Goal: Task Accomplishment & Management: Complete application form

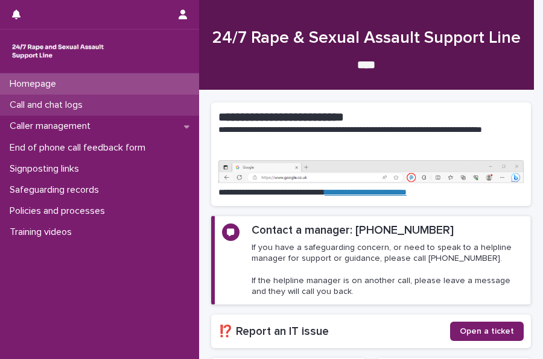
drag, startPoint x: 0, startPoint y: 0, endPoint x: 59, endPoint y: 102, distance: 118.3
click at [59, 102] on p "Call and chat logs" at bounding box center [48, 104] width 87 height 11
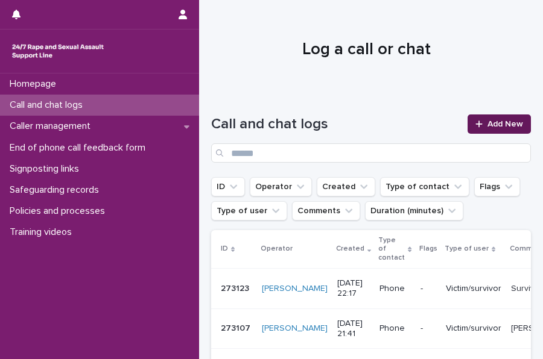
click at [491, 119] on link "Add New" at bounding box center [498, 124] width 63 height 19
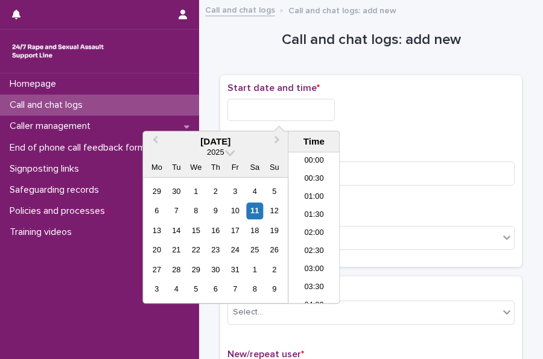
scroll to position [717, 0]
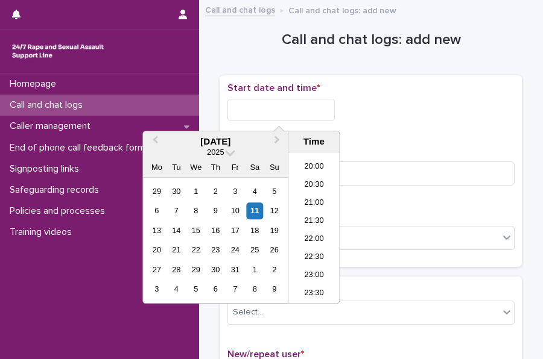
click at [276, 104] on input "text" at bounding box center [280, 110] width 107 height 22
click at [309, 201] on li "21:00" at bounding box center [313, 204] width 51 height 18
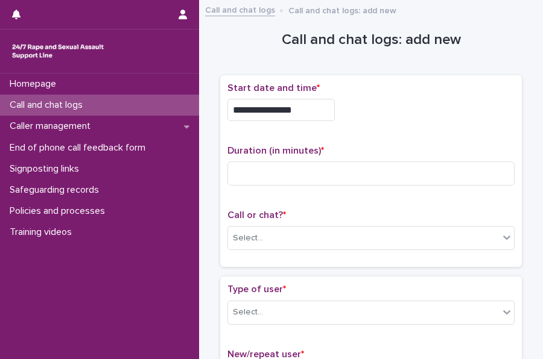
click at [306, 107] on input "**********" at bounding box center [280, 110] width 107 height 22
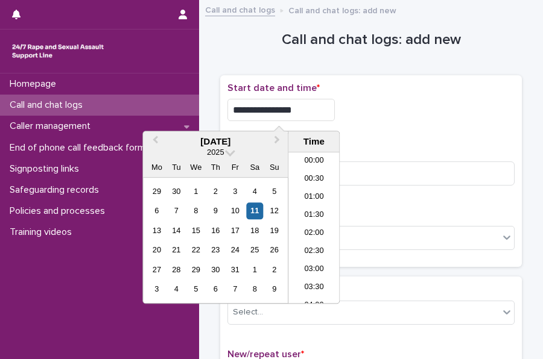
scroll to position [693, 0]
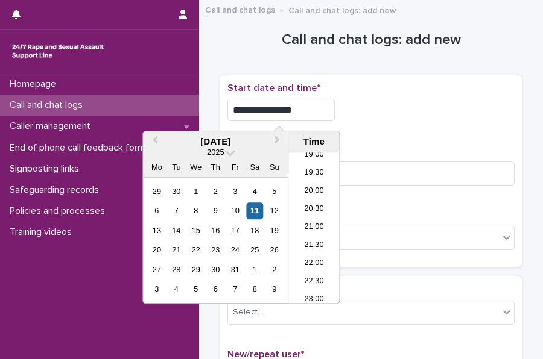
type input "**********"
click at [394, 106] on div "**********" at bounding box center [370, 110] width 287 height 22
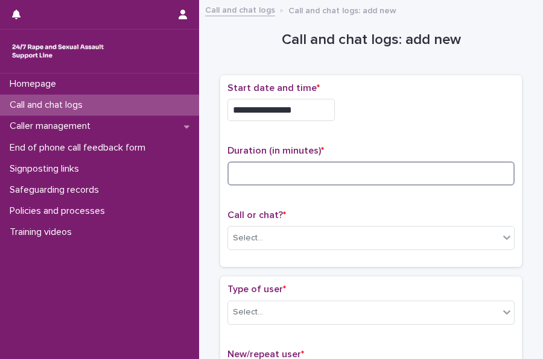
click at [253, 163] on input at bounding box center [370, 174] width 287 height 24
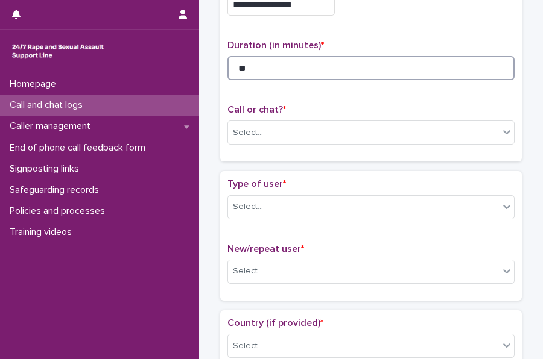
scroll to position [109, 0]
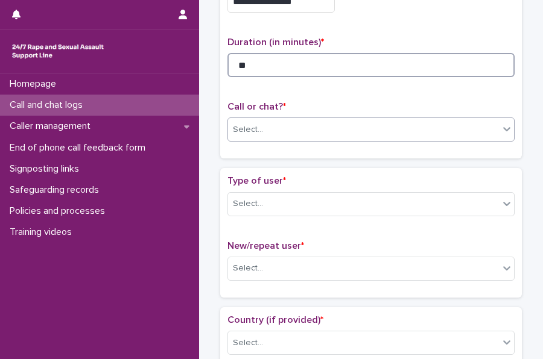
type input "**"
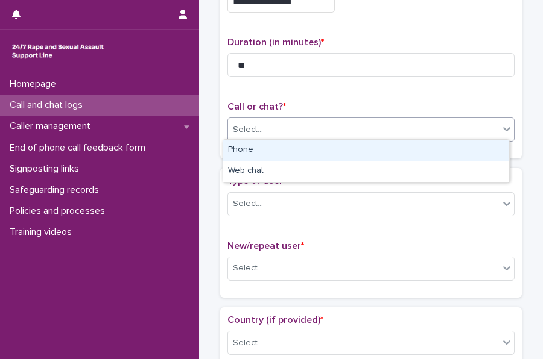
click at [250, 134] on div "Select..." at bounding box center [363, 130] width 271 height 20
click at [270, 154] on div "Phone" at bounding box center [366, 150] width 286 height 21
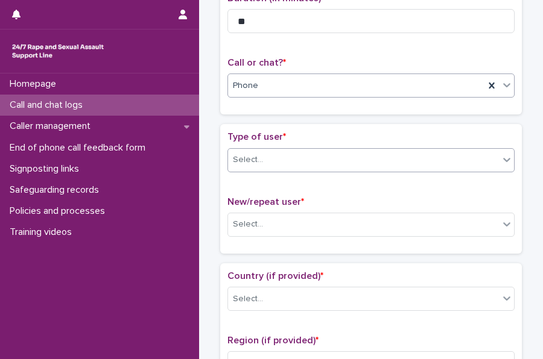
scroll to position [153, 0]
click at [257, 156] on div "Select..." at bounding box center [363, 160] width 271 height 20
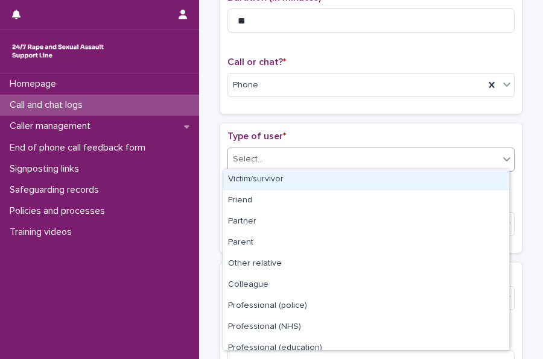
click at [283, 169] on div "Victim/survivor" at bounding box center [366, 179] width 286 height 21
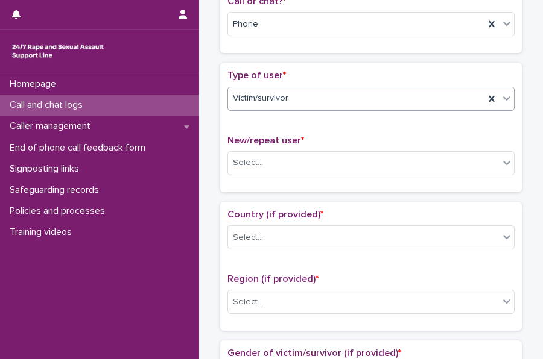
scroll to position [219, 0]
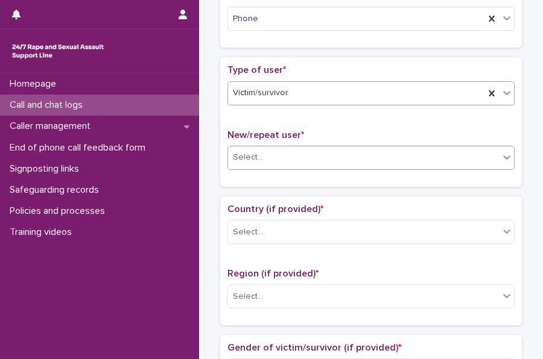
click at [246, 160] on div "Select..." at bounding box center [248, 157] width 30 height 13
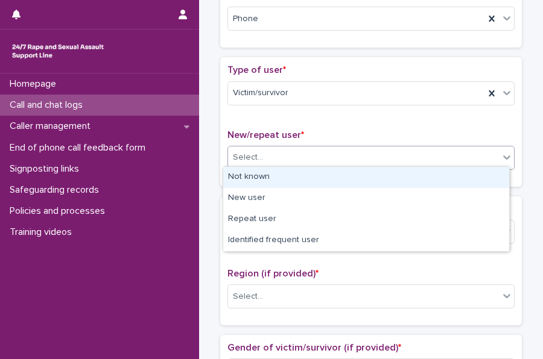
click at [273, 174] on div "Not known" at bounding box center [366, 177] width 286 height 21
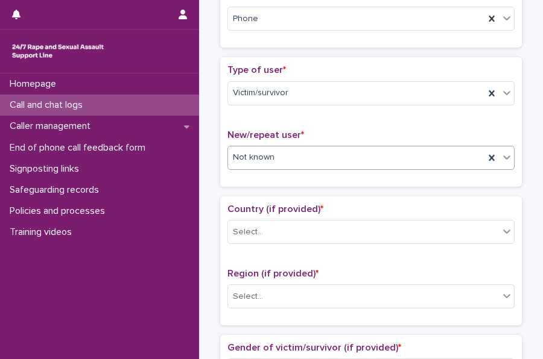
scroll to position [289, 0]
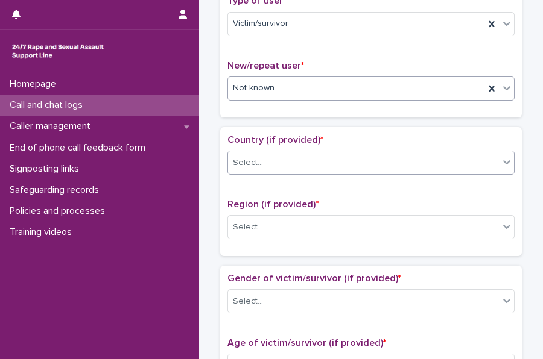
click at [250, 167] on div "Select..." at bounding box center [363, 163] width 271 height 20
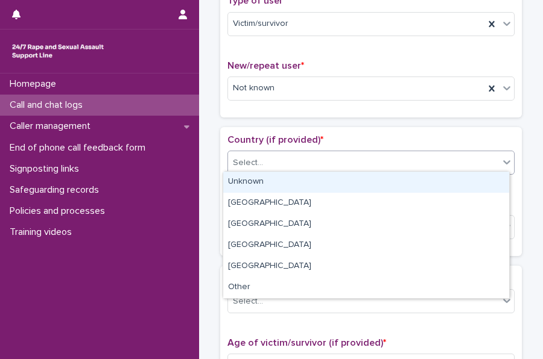
click at [285, 186] on div "Unknown" at bounding box center [366, 182] width 286 height 21
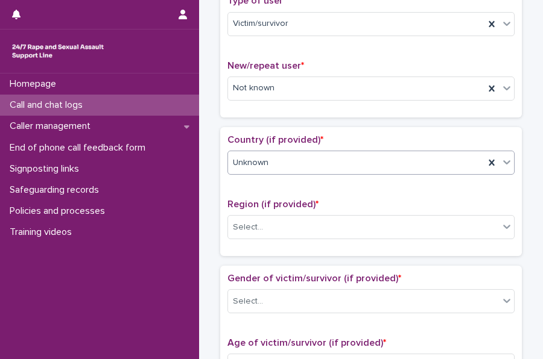
scroll to position [332, 0]
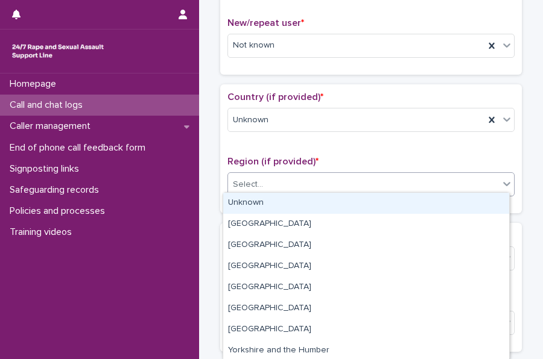
click at [259, 175] on div "Select..." at bounding box center [363, 185] width 271 height 20
click at [289, 200] on div "Unknown" at bounding box center [366, 203] width 286 height 21
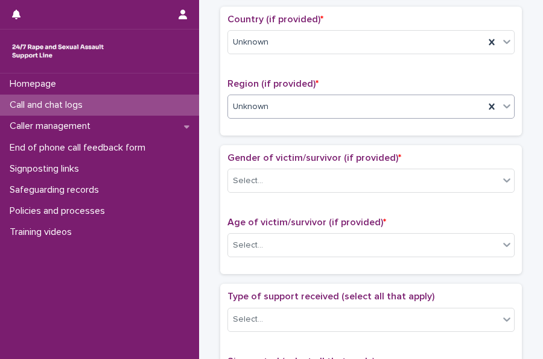
scroll to position [410, 0]
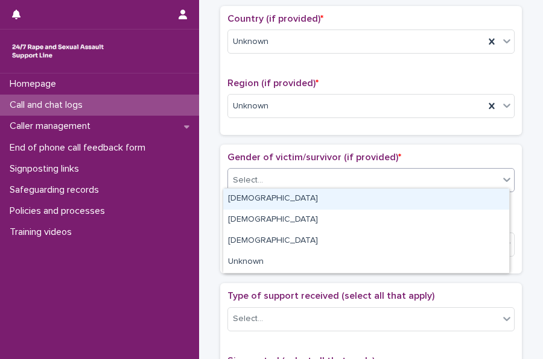
click at [260, 179] on div "Select..." at bounding box center [363, 181] width 271 height 20
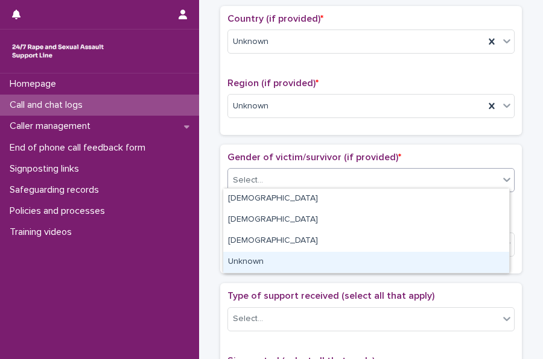
click at [256, 259] on div "Unknown" at bounding box center [366, 262] width 286 height 21
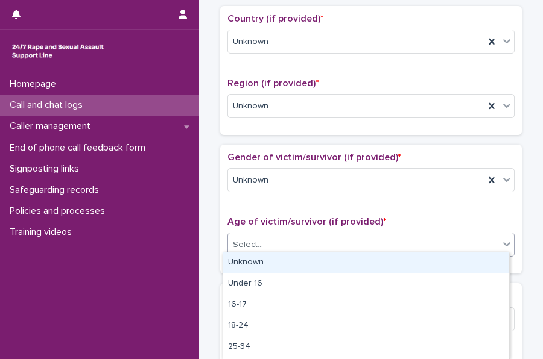
click at [250, 242] on div "Select..." at bounding box center [248, 245] width 30 height 13
click at [276, 257] on div "Unknown" at bounding box center [366, 263] width 286 height 21
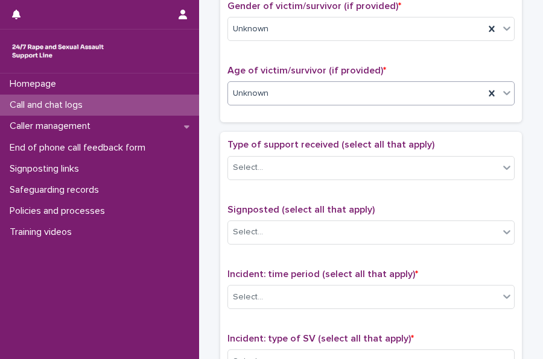
scroll to position [562, 0]
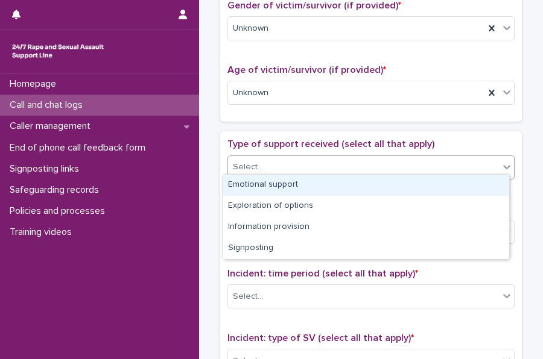
click at [250, 165] on div "Select..." at bounding box center [248, 167] width 30 height 13
click at [270, 175] on div "Emotional support" at bounding box center [366, 185] width 286 height 21
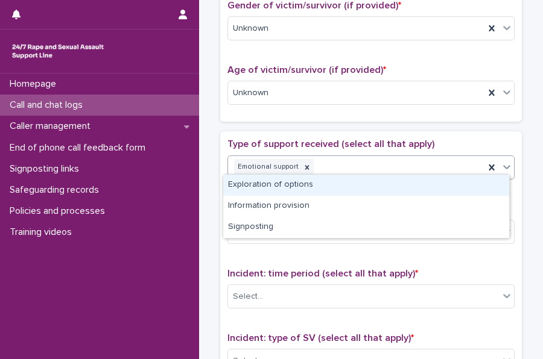
click at [343, 160] on div "Emotional support" at bounding box center [356, 167] width 256 height 21
click at [277, 180] on div "Exploration of options" at bounding box center [366, 185] width 286 height 21
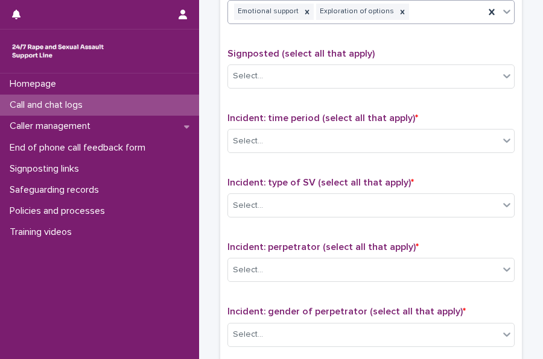
scroll to position [719, 0]
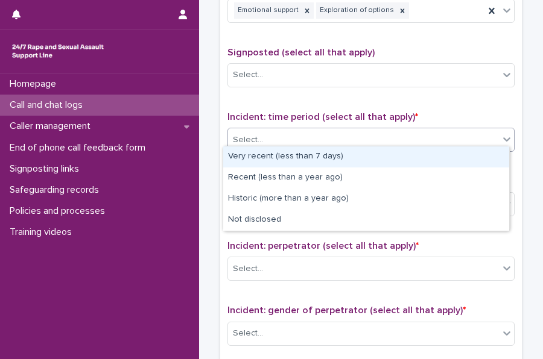
click at [263, 135] on div "Select..." at bounding box center [363, 140] width 271 height 20
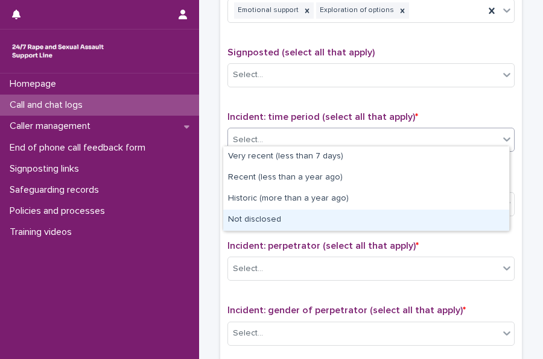
click at [250, 218] on div "Not disclosed" at bounding box center [366, 220] width 286 height 21
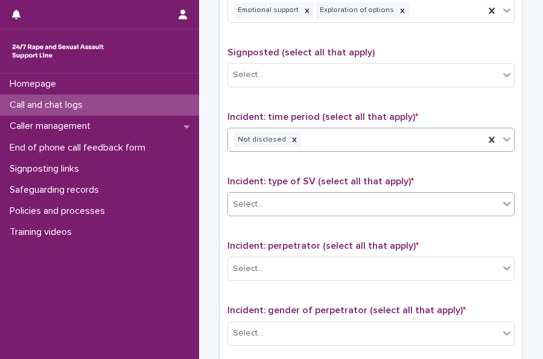
scroll to position [775, 0]
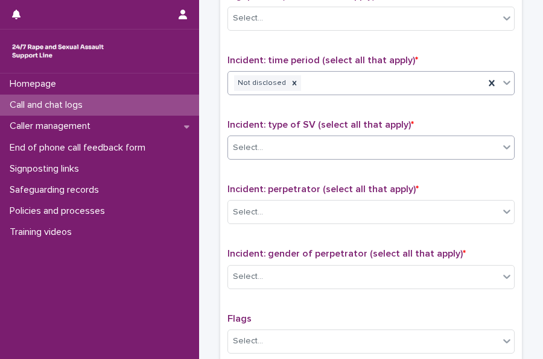
click at [272, 143] on div "Select..." at bounding box center [363, 148] width 271 height 20
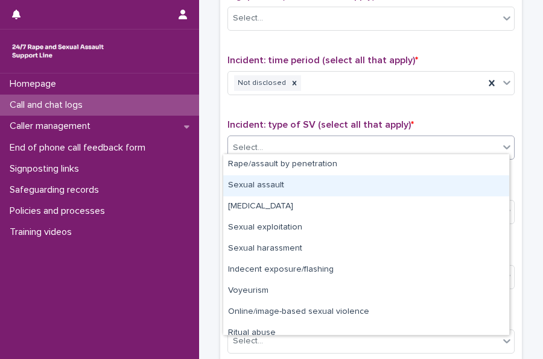
click at [281, 194] on div "Sexual assault" at bounding box center [366, 185] width 286 height 21
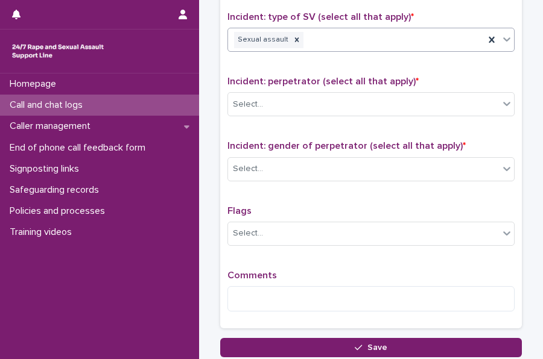
scroll to position [884, 0]
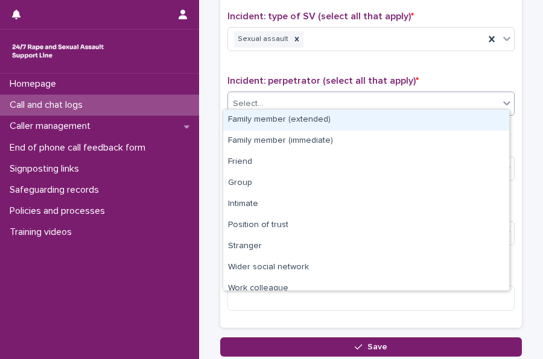
click at [259, 103] on div "Select..." at bounding box center [363, 104] width 271 height 20
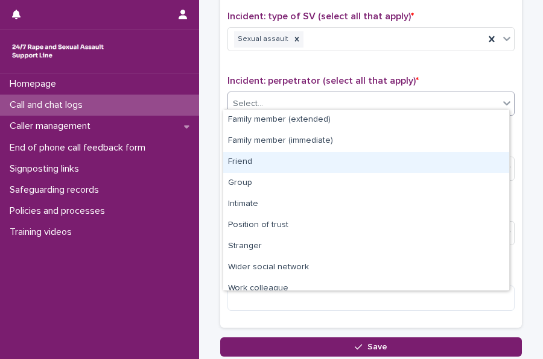
scroll to position [51, 0]
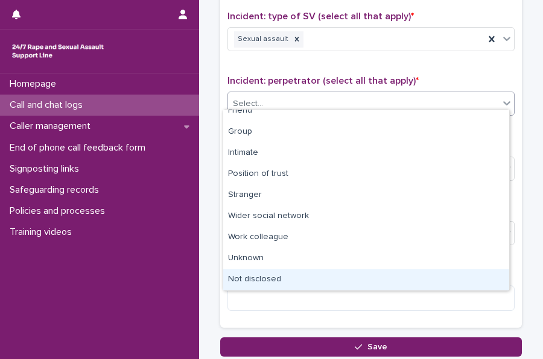
click at [277, 283] on div "Not disclosed" at bounding box center [366, 279] width 286 height 21
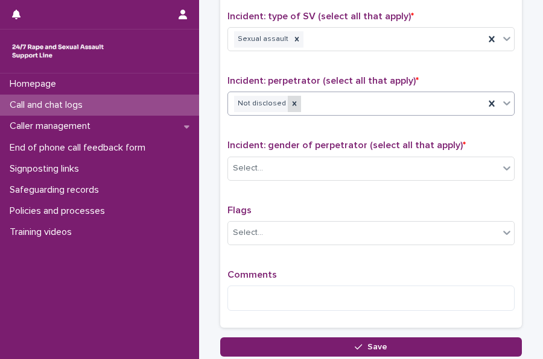
click at [290, 100] on icon at bounding box center [294, 103] width 8 height 8
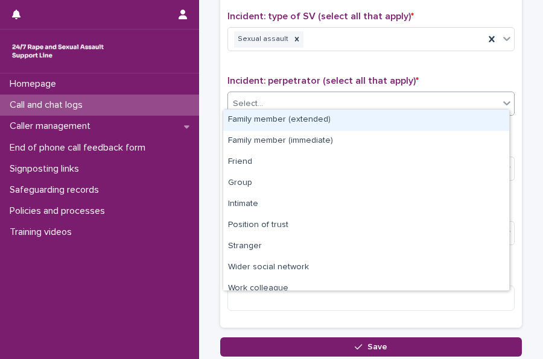
click at [319, 104] on div "Select..." at bounding box center [363, 104] width 271 height 20
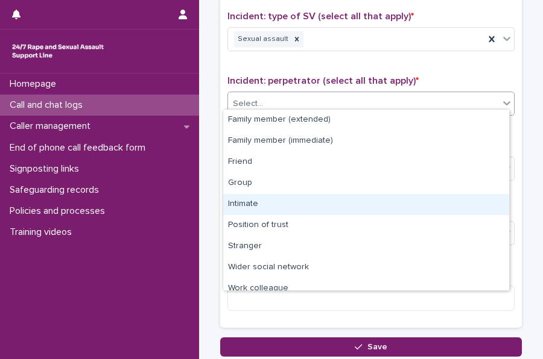
click at [257, 201] on div "Intimate" at bounding box center [366, 204] width 286 height 21
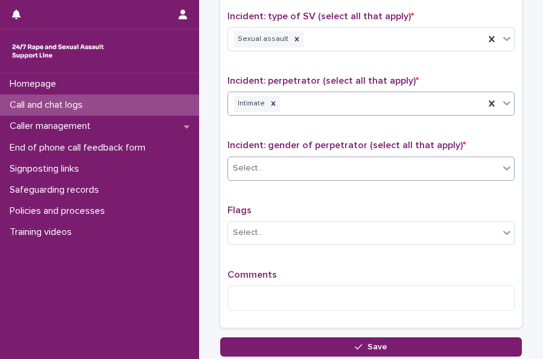
click at [266, 164] on div "Select..." at bounding box center [363, 169] width 271 height 20
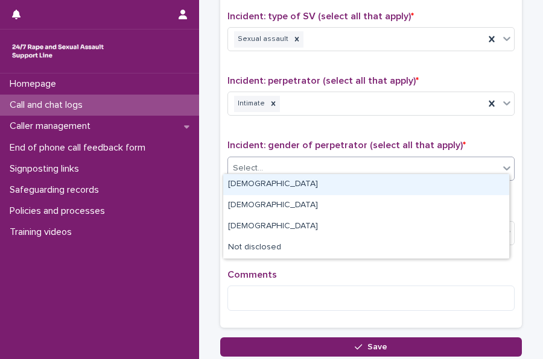
click at [285, 187] on div "[DEMOGRAPHIC_DATA]" at bounding box center [366, 184] width 286 height 21
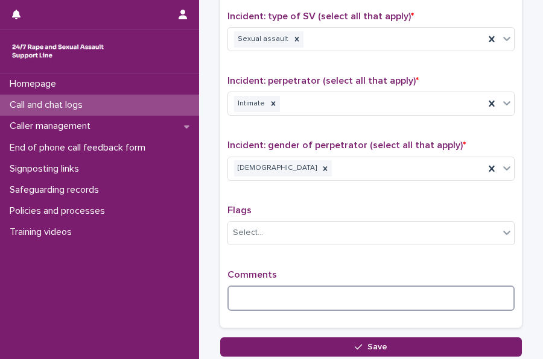
click at [245, 291] on textarea at bounding box center [370, 298] width 287 height 25
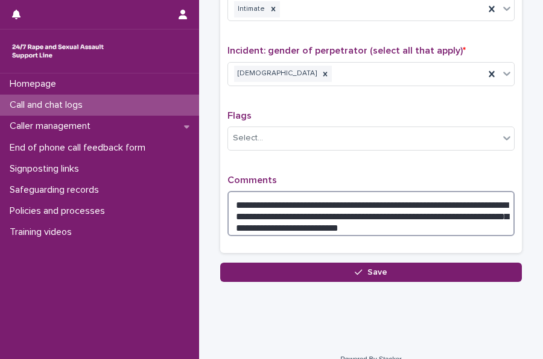
scroll to position [979, 0]
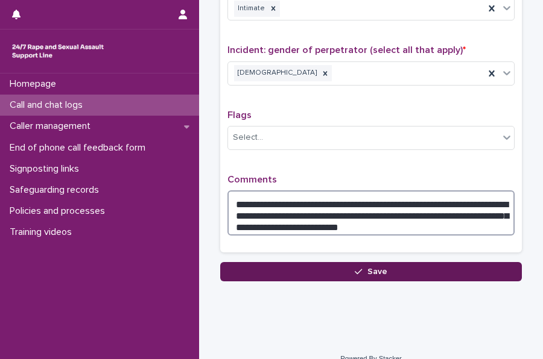
type textarea "**********"
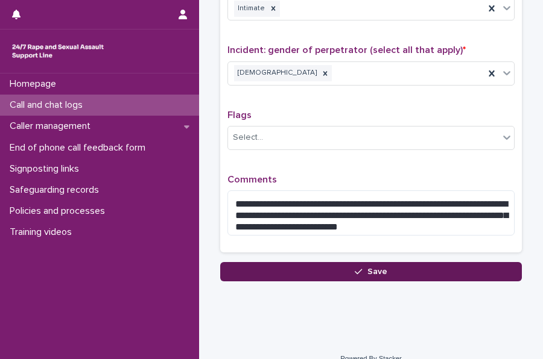
click at [258, 267] on button "Save" at bounding box center [370, 271] width 301 height 19
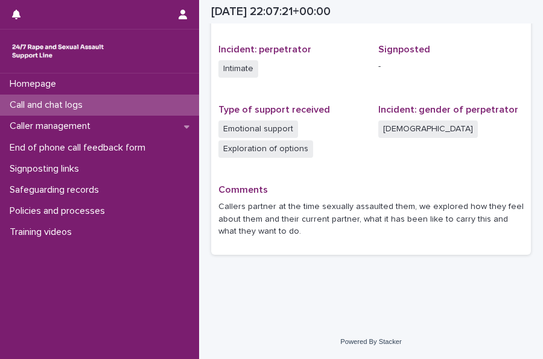
scroll to position [445, 0]
click at [99, 102] on div "Call and chat logs" at bounding box center [99, 105] width 199 height 21
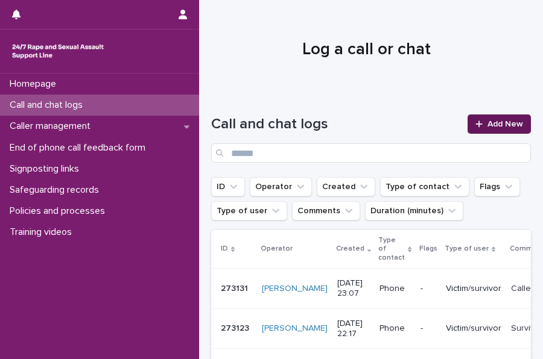
click at [491, 116] on link "Add New" at bounding box center [498, 124] width 63 height 19
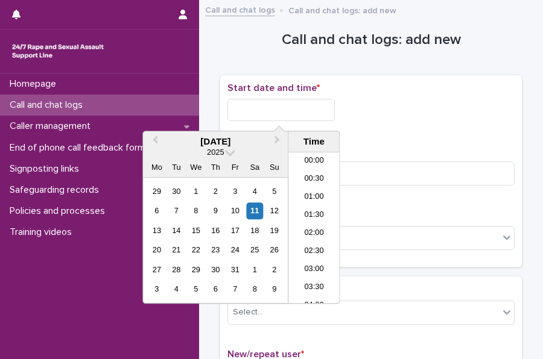
click at [278, 106] on input "text" at bounding box center [280, 110] width 107 height 22
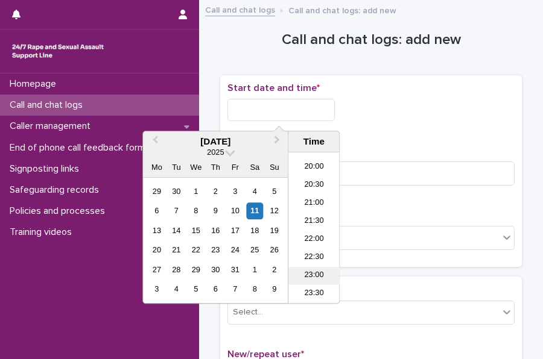
click at [314, 271] on li "23:00" at bounding box center [313, 276] width 51 height 18
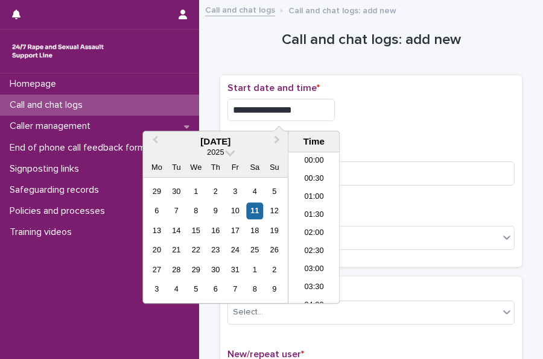
click at [312, 106] on input "**********" at bounding box center [280, 110] width 107 height 22
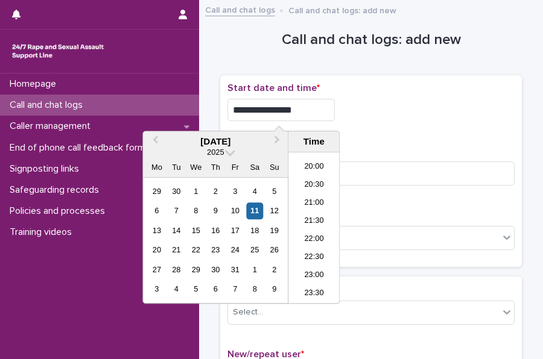
type input "**********"
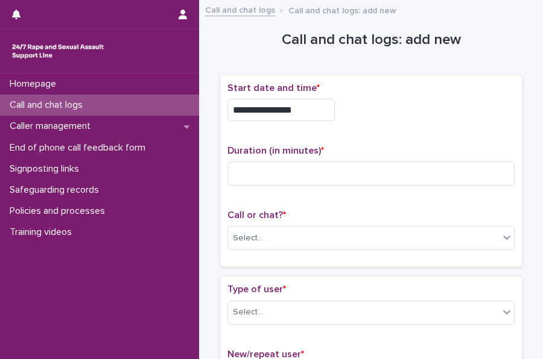
click at [422, 103] on div "**********" at bounding box center [370, 110] width 287 height 22
click at [286, 165] on input at bounding box center [370, 174] width 287 height 24
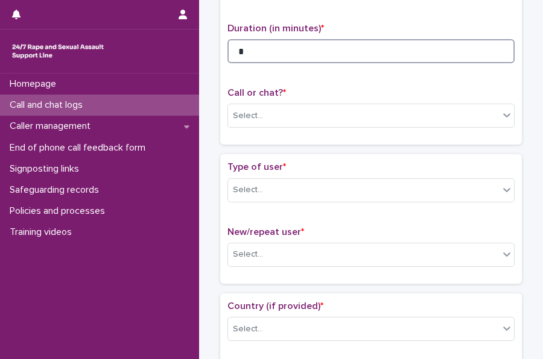
scroll to position [123, 0]
type input "*"
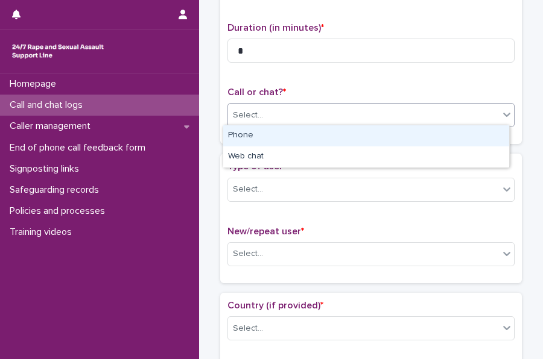
click at [249, 109] on div "Select..." at bounding box center [248, 115] width 30 height 13
click at [268, 136] on div "Phone" at bounding box center [366, 135] width 286 height 21
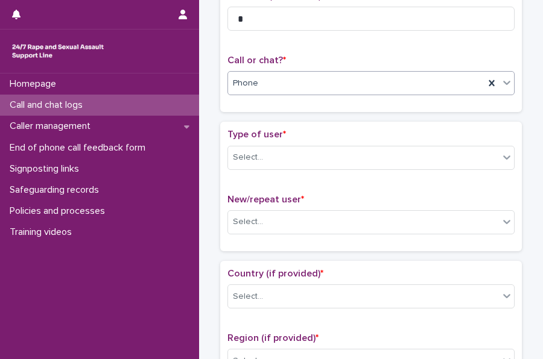
scroll to position [156, 0]
click at [247, 151] on div "Select..." at bounding box center [248, 157] width 30 height 13
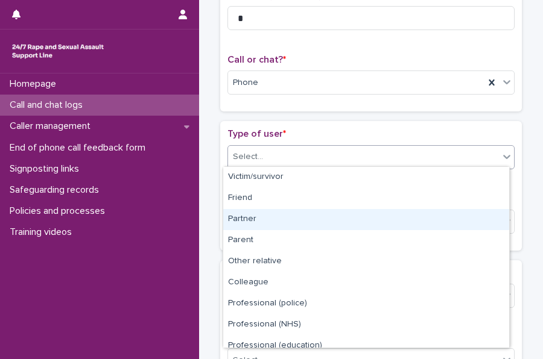
scroll to position [136, 0]
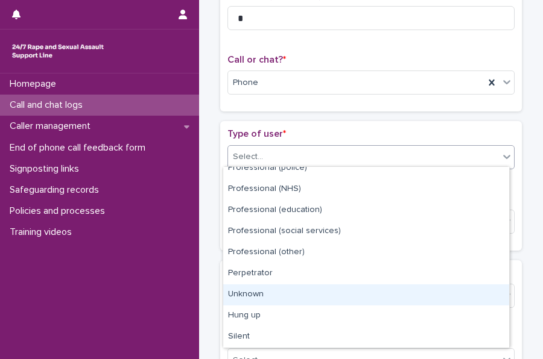
click at [277, 288] on div "Unknown" at bounding box center [366, 295] width 286 height 21
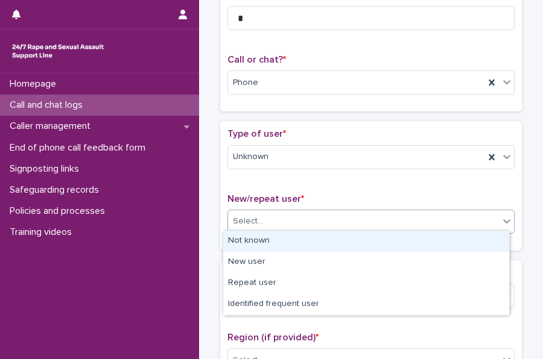
click at [285, 228] on div "Select..." at bounding box center [363, 222] width 271 height 20
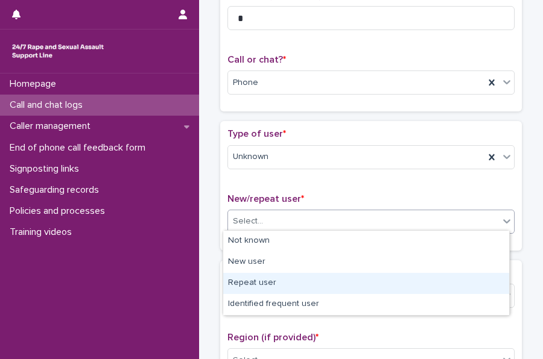
click at [260, 282] on div "Repeat user" at bounding box center [366, 283] width 286 height 21
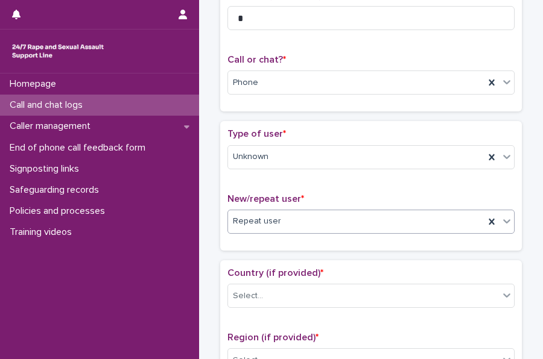
scroll to position [236, 0]
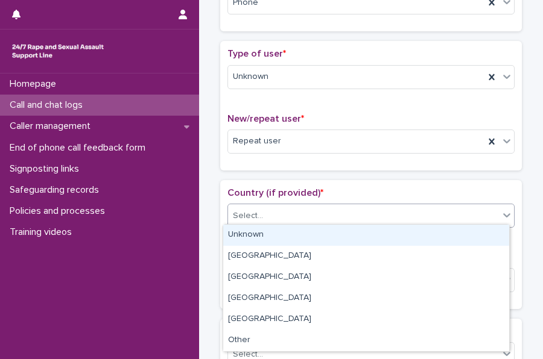
click at [265, 216] on div "Select..." at bounding box center [363, 216] width 271 height 20
click at [286, 232] on div "Unknown" at bounding box center [366, 235] width 286 height 21
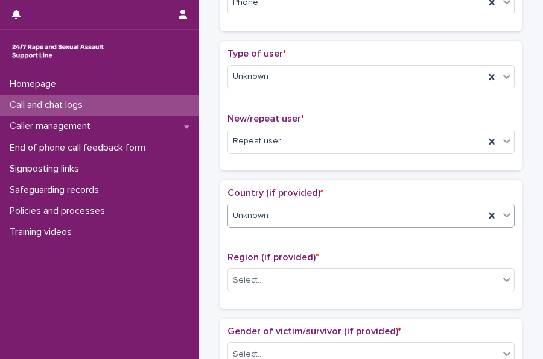
scroll to position [326, 0]
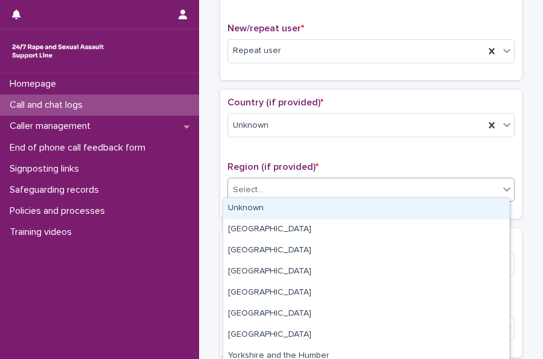
click at [254, 191] on div "Select..." at bounding box center [248, 190] width 30 height 13
click at [274, 204] on div "Unknown" at bounding box center [366, 208] width 286 height 21
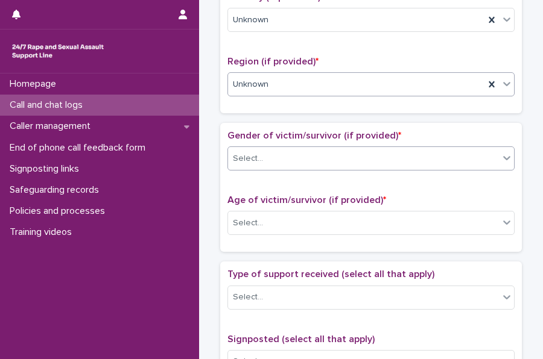
scroll to position [432, 0]
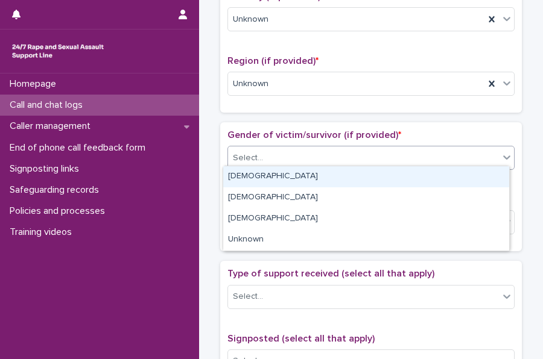
click at [283, 153] on div "Select..." at bounding box center [363, 158] width 271 height 20
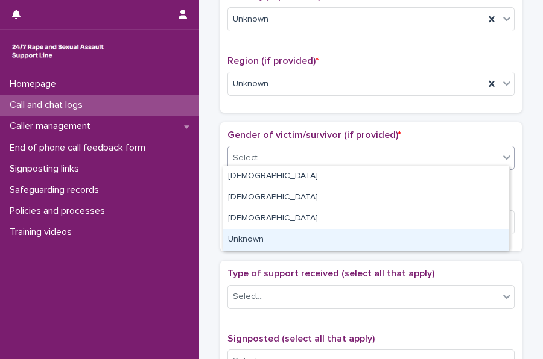
click at [262, 235] on div "Unknown" at bounding box center [366, 240] width 286 height 21
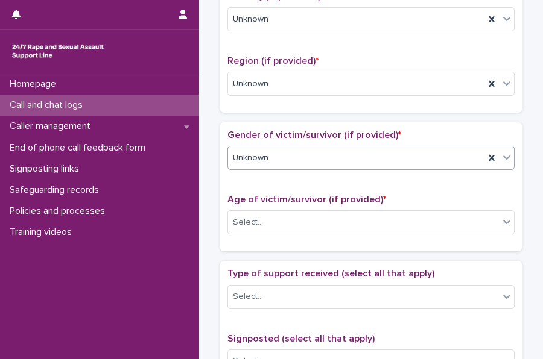
click at [248, 232] on div "Age of victim/survivor (if provided) * Select..." at bounding box center [370, 219] width 287 height 50
click at [264, 223] on div "Select..." at bounding box center [363, 223] width 271 height 20
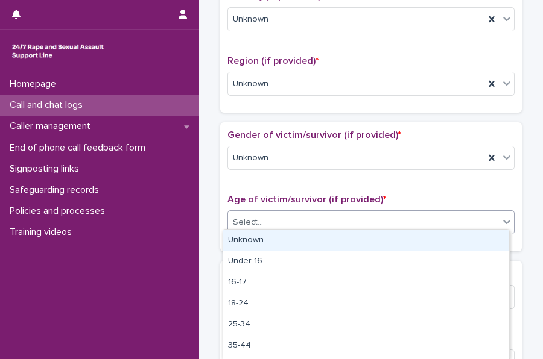
click at [285, 238] on div "Unknown" at bounding box center [366, 240] width 286 height 21
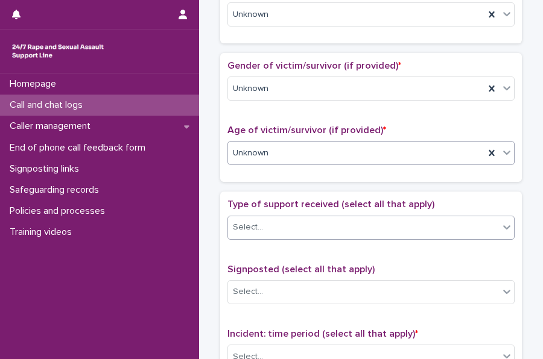
scroll to position [502, 0]
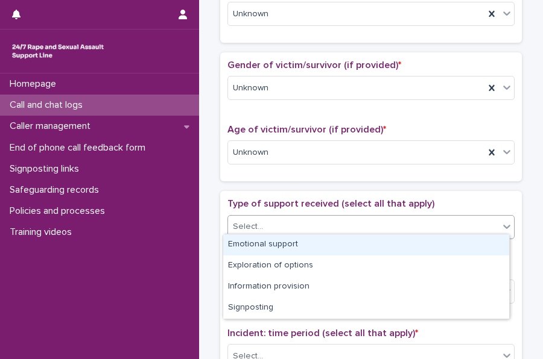
click at [276, 222] on div "Select..." at bounding box center [363, 227] width 271 height 20
click at [294, 250] on div "Emotional support" at bounding box center [366, 245] width 286 height 21
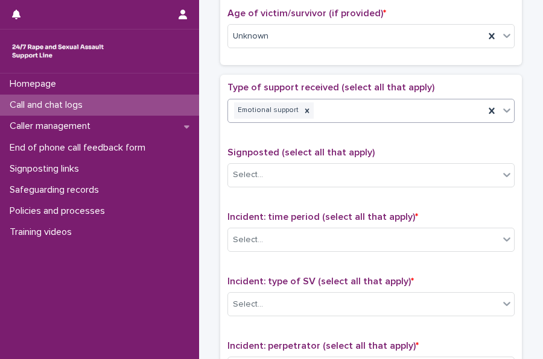
scroll to position [622, 0]
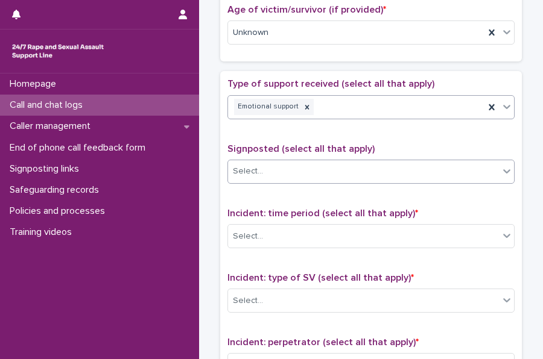
click at [260, 162] on div "Select..." at bounding box center [363, 172] width 271 height 20
click at [279, 164] on div "Select..." at bounding box center [363, 172] width 271 height 20
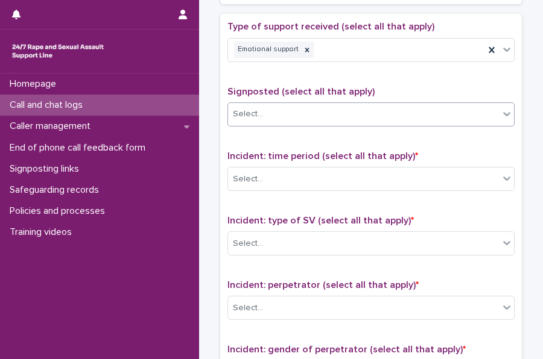
scroll to position [680, 0]
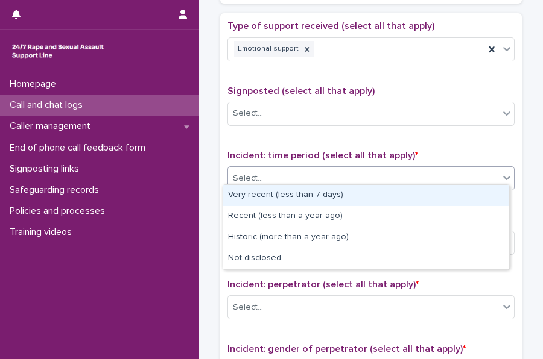
click at [260, 169] on div "Select..." at bounding box center [363, 179] width 271 height 20
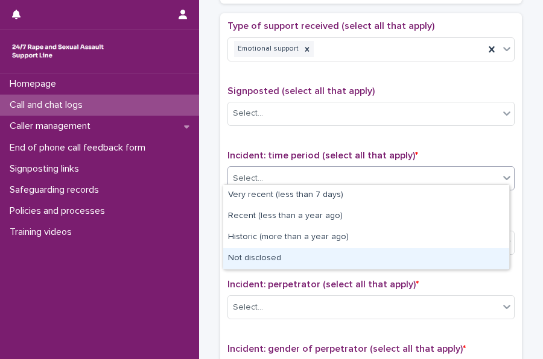
click at [282, 253] on div "Not disclosed" at bounding box center [366, 258] width 286 height 21
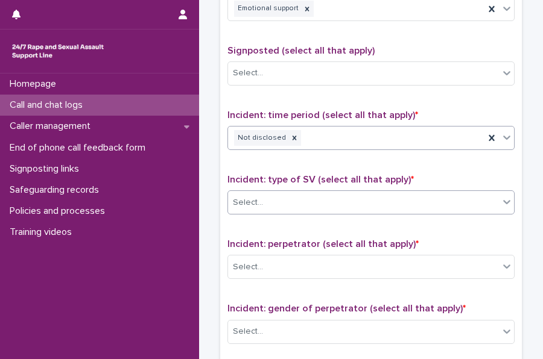
scroll to position [721, 0]
click at [262, 193] on div "Select..." at bounding box center [363, 202] width 271 height 20
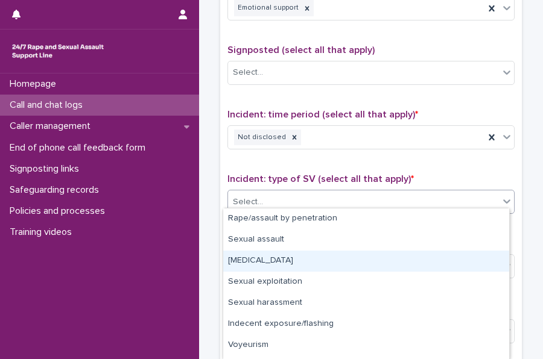
scroll to position [59, 0]
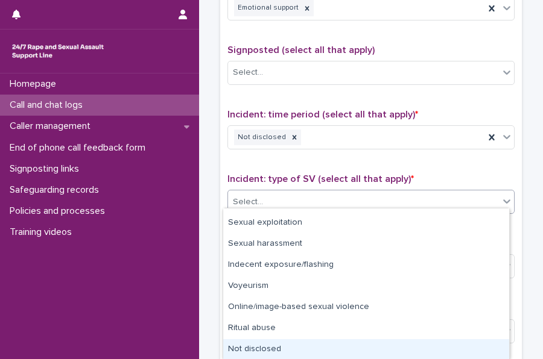
click at [261, 350] on div "Not disclosed" at bounding box center [366, 349] width 286 height 21
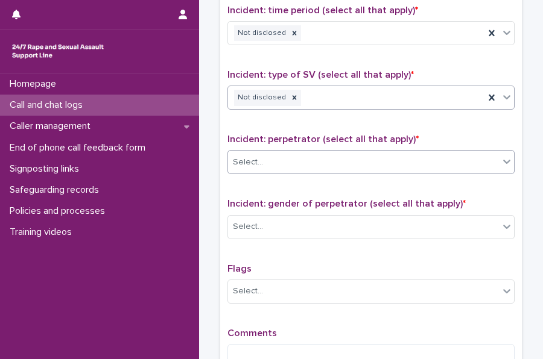
scroll to position [826, 0]
click at [272, 154] on div "Select..." at bounding box center [363, 162] width 271 height 20
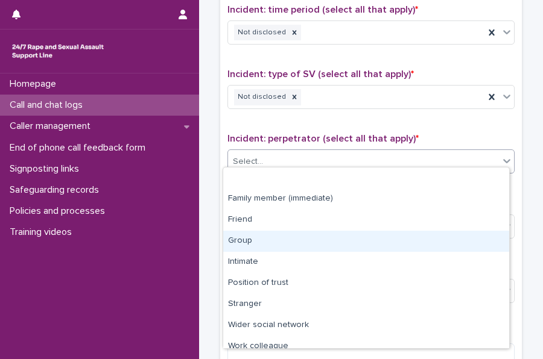
scroll to position [51, 0]
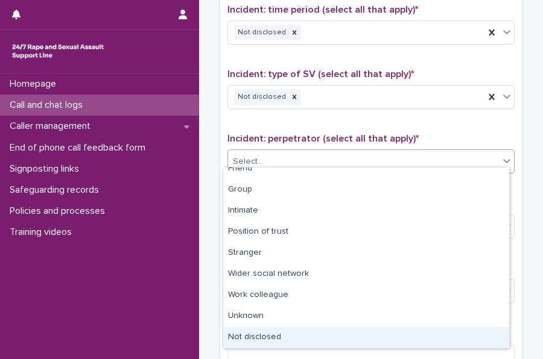
click at [268, 342] on div "Not disclosed" at bounding box center [366, 337] width 286 height 21
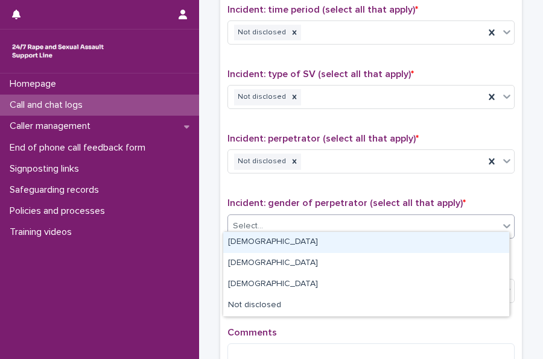
click at [265, 226] on div "Select..." at bounding box center [363, 226] width 271 height 20
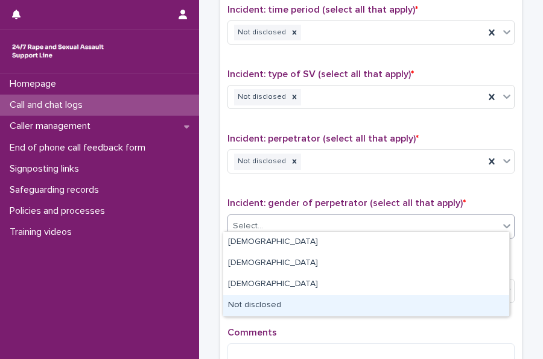
click at [271, 305] on div "Not disclosed" at bounding box center [366, 305] width 286 height 21
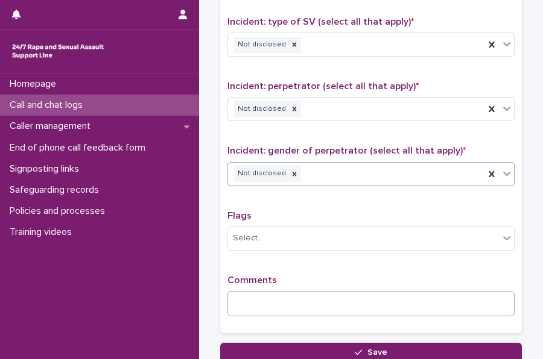
scroll to position [879, 0]
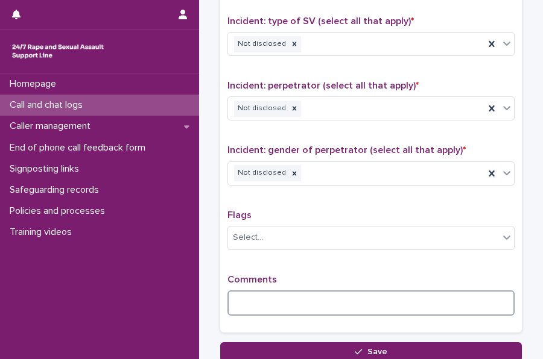
click at [256, 301] on textarea at bounding box center [370, 303] width 287 height 25
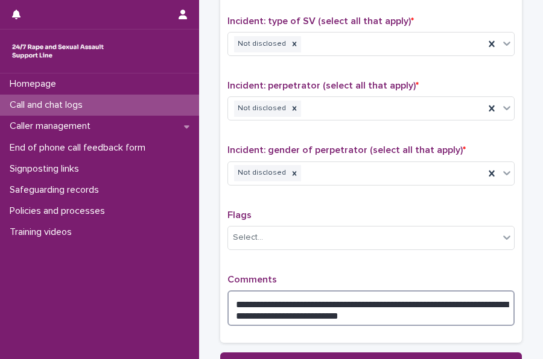
click at [279, 303] on textarea "**********" at bounding box center [370, 309] width 287 height 36
click at [416, 297] on textarea "**********" at bounding box center [370, 309] width 287 height 36
click at [421, 297] on textarea "**********" at bounding box center [370, 309] width 287 height 36
click at [250, 304] on textarea "**********" at bounding box center [370, 309] width 287 height 36
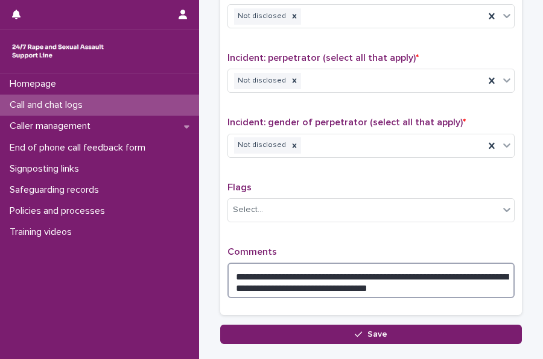
drag, startPoint x: 294, startPoint y: 279, endPoint x: 284, endPoint y: 279, distance: 10.3
click at [284, 279] on textarea "**********" at bounding box center [370, 281] width 287 height 36
click at [362, 280] on textarea "**********" at bounding box center [370, 281] width 287 height 36
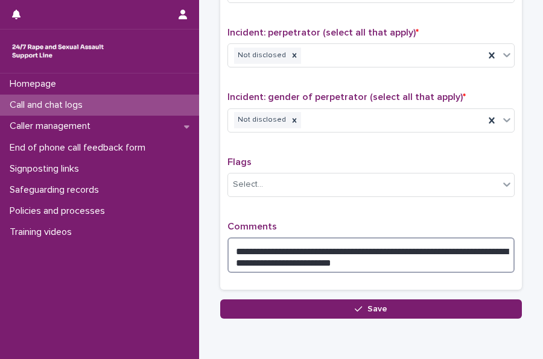
click at [440, 245] on textarea "**********" at bounding box center [370, 256] width 287 height 36
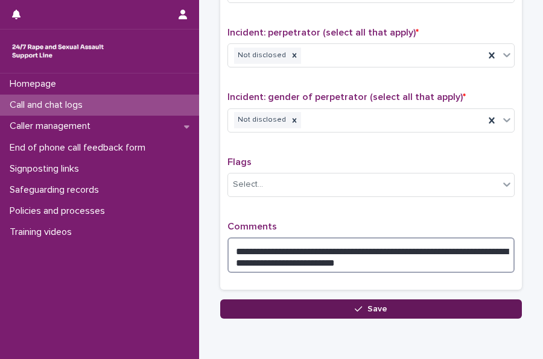
type textarea "**********"
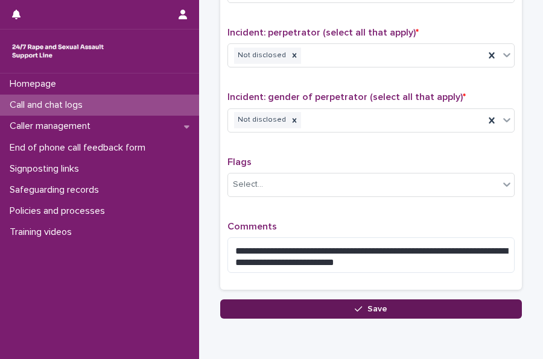
click at [335, 300] on button "Save" at bounding box center [370, 309] width 301 height 19
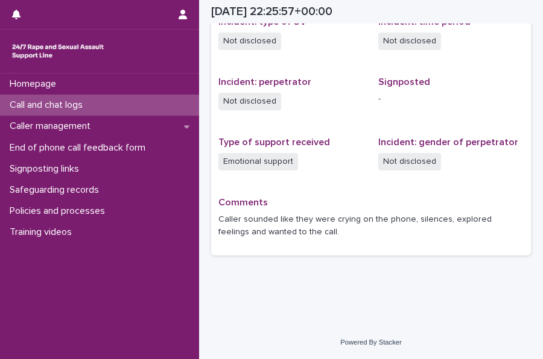
scroll to position [412, 0]
click at [80, 99] on p "Call and chat logs" at bounding box center [48, 104] width 87 height 11
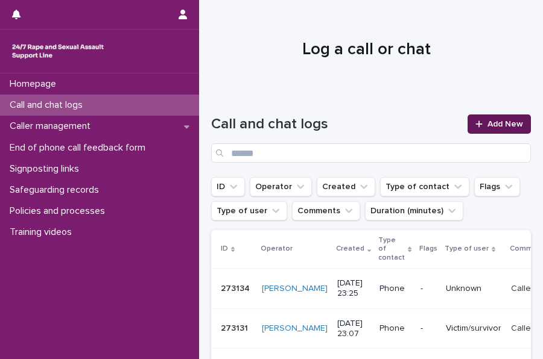
click at [479, 119] on link "Add New" at bounding box center [498, 124] width 63 height 19
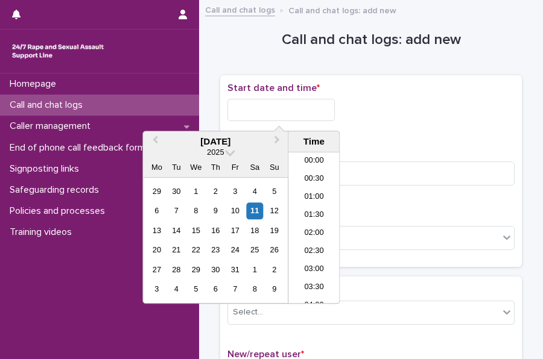
click at [306, 113] on input "text" at bounding box center [280, 110] width 107 height 22
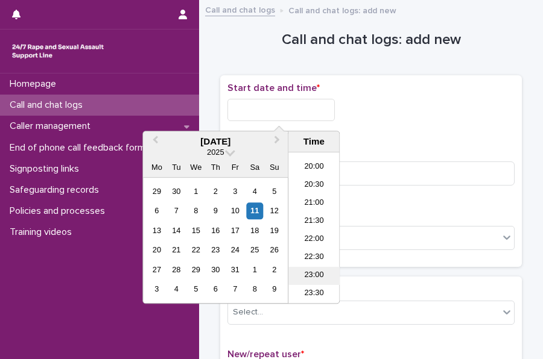
click at [307, 272] on li "23:00" at bounding box center [313, 276] width 51 height 18
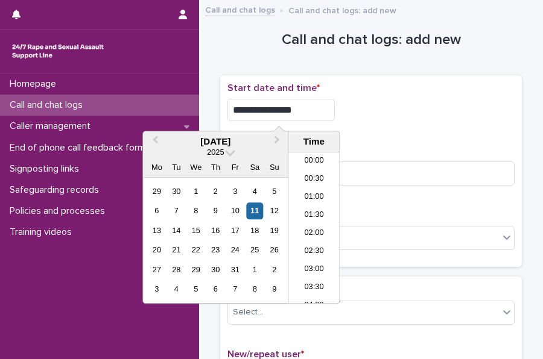
click at [309, 112] on input "**********" at bounding box center [280, 110] width 107 height 22
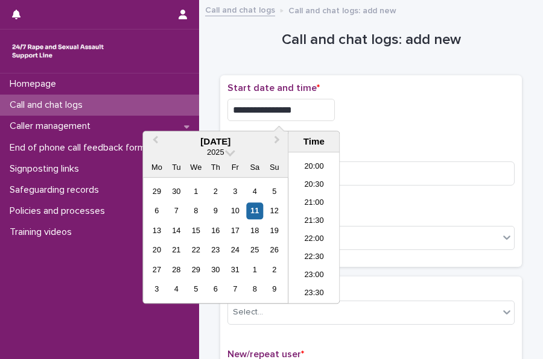
type input "**********"
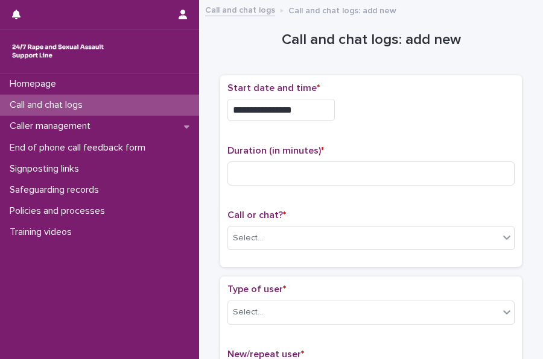
click at [403, 108] on div "**********" at bounding box center [370, 110] width 287 height 22
click at [281, 169] on input at bounding box center [370, 174] width 287 height 24
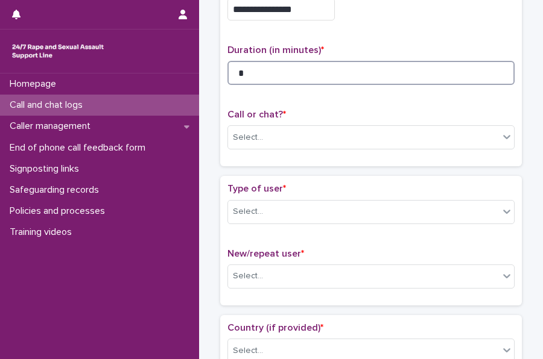
scroll to position [101, 0]
type input "*"
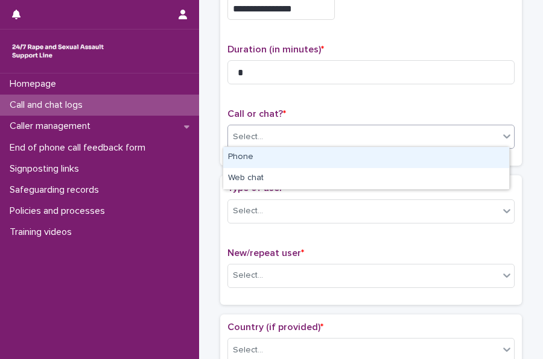
click at [259, 142] on div "Select..." at bounding box center [363, 137] width 271 height 20
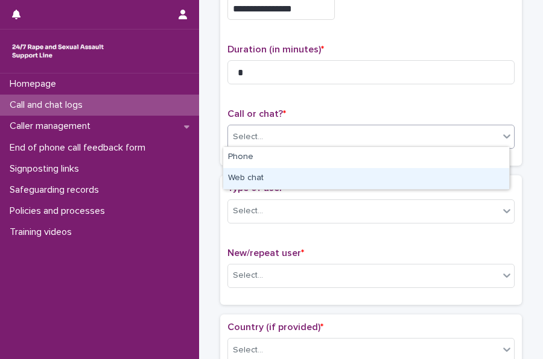
click at [277, 179] on div "Web chat" at bounding box center [366, 178] width 286 height 21
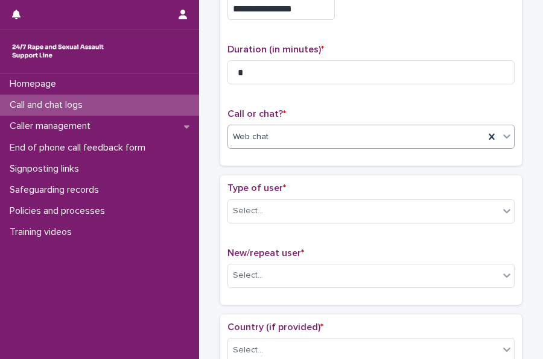
click at [251, 138] on span "Web chat" at bounding box center [251, 137] width 36 height 13
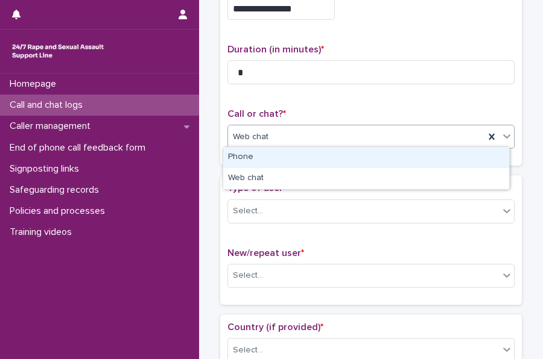
click at [274, 166] on div "Phone" at bounding box center [366, 157] width 286 height 21
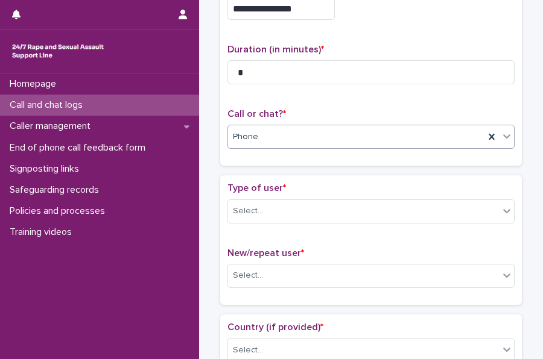
scroll to position [119, 0]
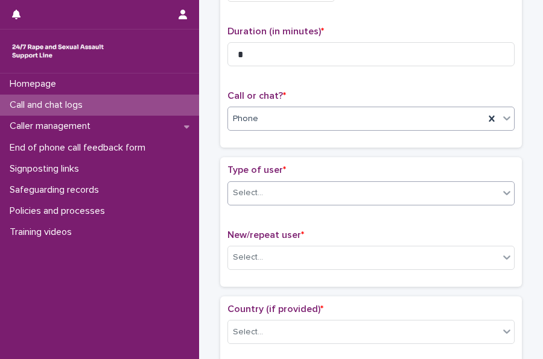
click at [247, 183] on div "Select..." at bounding box center [363, 193] width 271 height 20
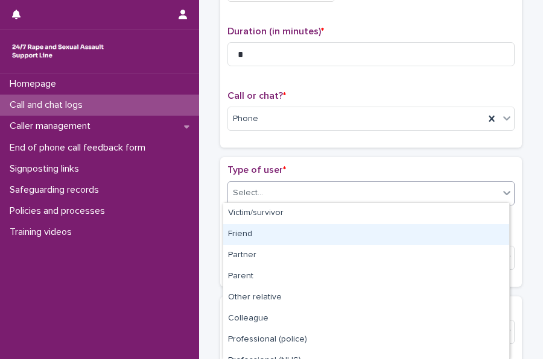
scroll to position [160, 0]
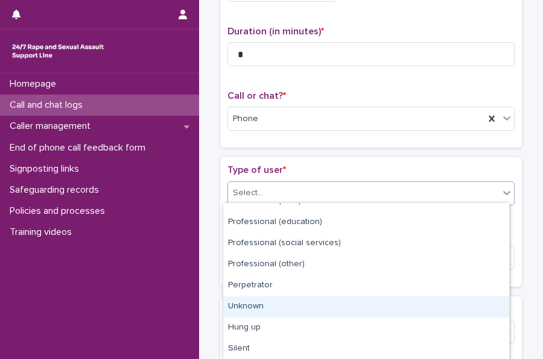
click at [275, 310] on div "Unknown" at bounding box center [366, 307] width 286 height 21
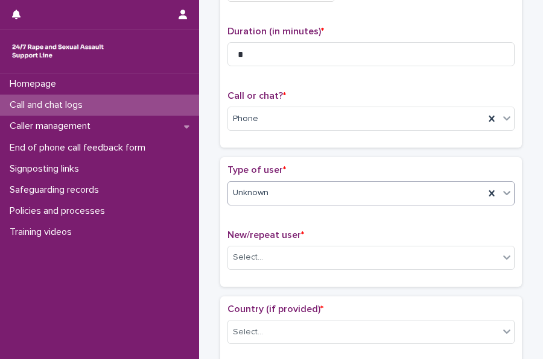
scroll to position [269, 0]
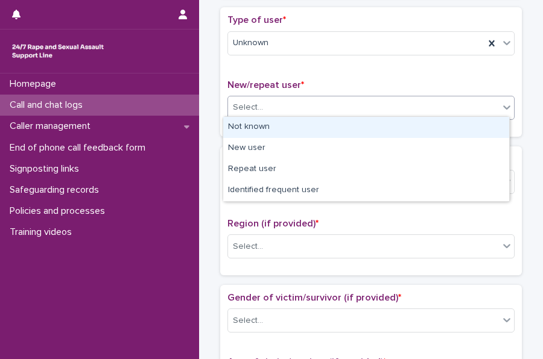
click at [244, 108] on div "Select..." at bounding box center [248, 107] width 30 height 13
click at [268, 127] on div "Not known" at bounding box center [366, 127] width 286 height 21
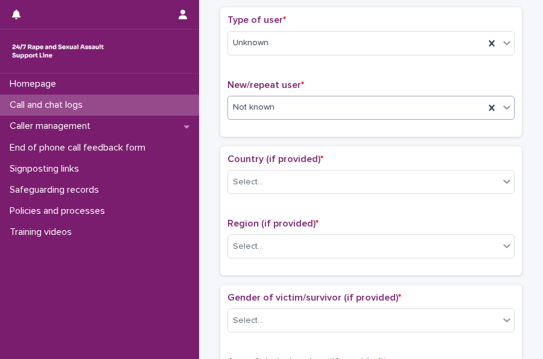
scroll to position [314, 0]
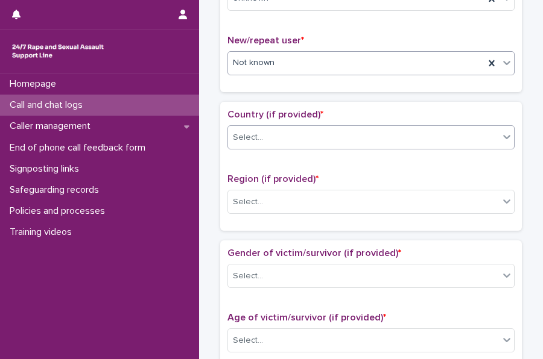
click at [251, 144] on div "Select..." at bounding box center [370, 137] width 287 height 24
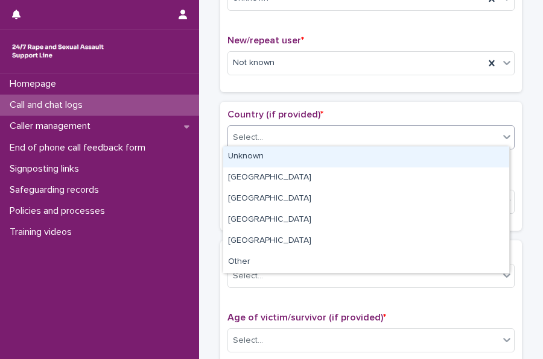
click at [258, 157] on div "Unknown" at bounding box center [366, 156] width 286 height 21
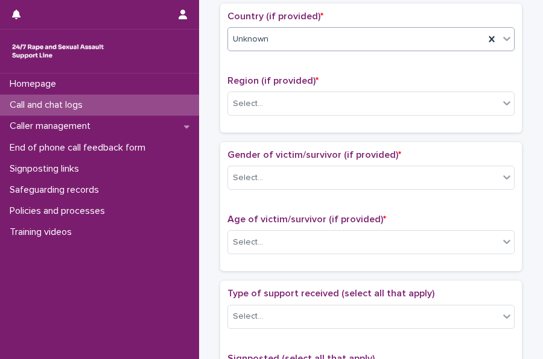
scroll to position [413, 0]
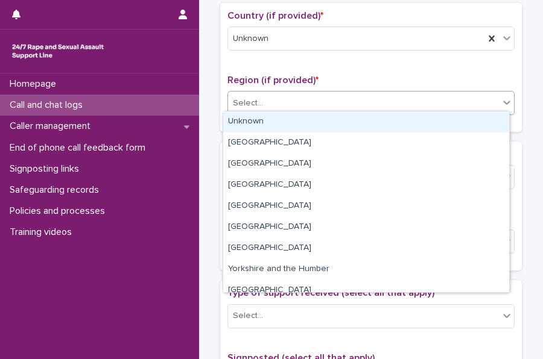
click at [248, 107] on div "Select..." at bounding box center [363, 103] width 271 height 20
click at [268, 125] on div "Unknown" at bounding box center [366, 122] width 286 height 21
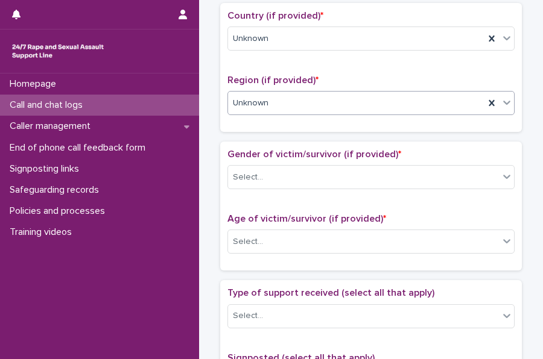
scroll to position [464, 0]
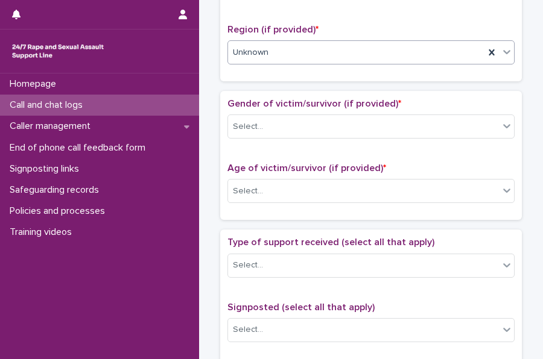
click at [268, 125] on div "Select..." at bounding box center [363, 127] width 271 height 20
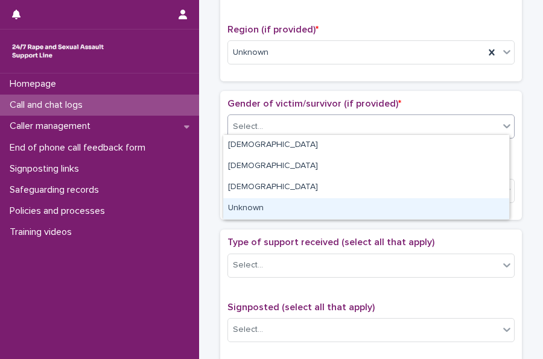
click at [280, 200] on div "Unknown" at bounding box center [366, 208] width 286 height 21
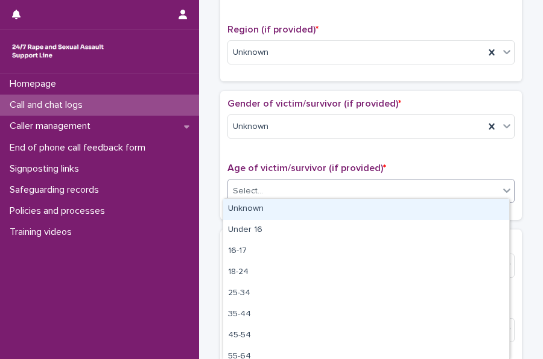
click at [273, 181] on div "Select..." at bounding box center [363, 191] width 271 height 20
click at [309, 211] on div "Unknown" at bounding box center [366, 209] width 286 height 21
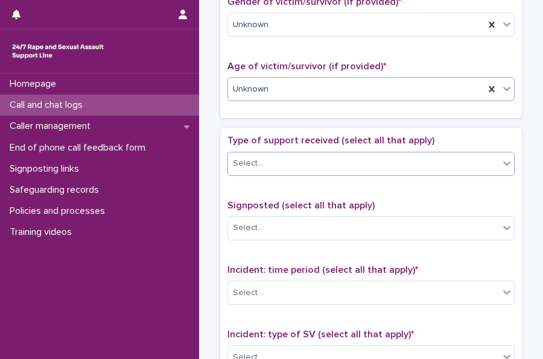
scroll to position [566, 0]
click at [272, 156] on div "Select..." at bounding box center [363, 163] width 271 height 20
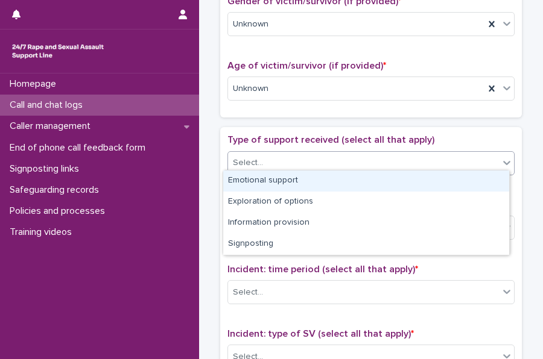
click at [305, 171] on div "Emotional support" at bounding box center [366, 181] width 286 height 21
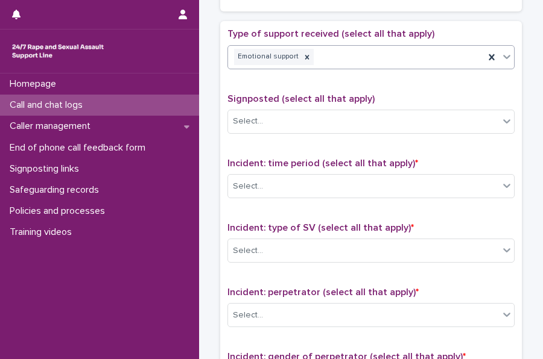
scroll to position [673, 0]
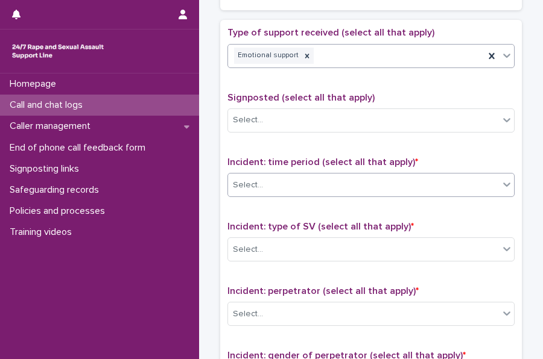
click at [267, 177] on div "Select..." at bounding box center [363, 185] width 271 height 20
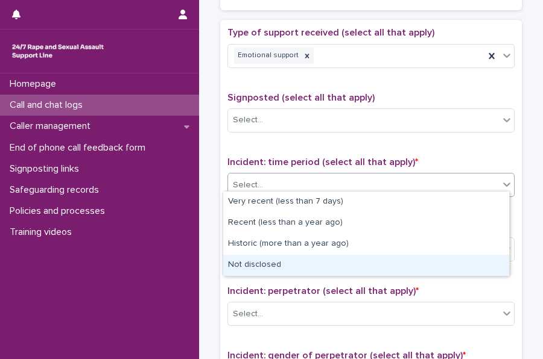
click at [263, 268] on div "Not disclosed" at bounding box center [366, 265] width 286 height 21
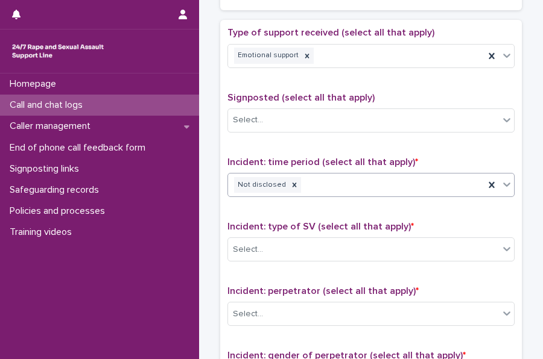
scroll to position [764, 0]
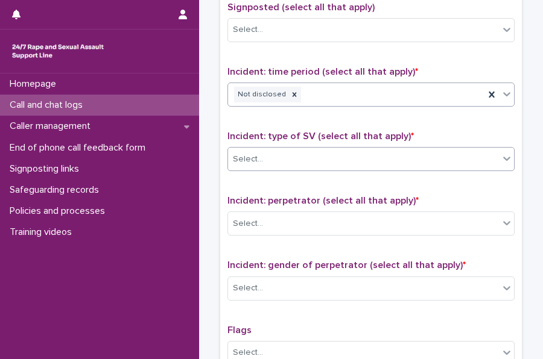
click at [268, 151] on div "Select..." at bounding box center [363, 160] width 271 height 20
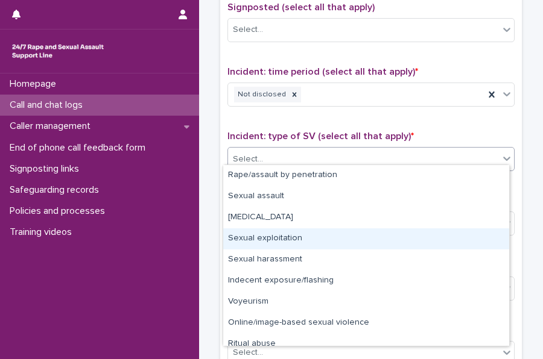
scroll to position [30, 0]
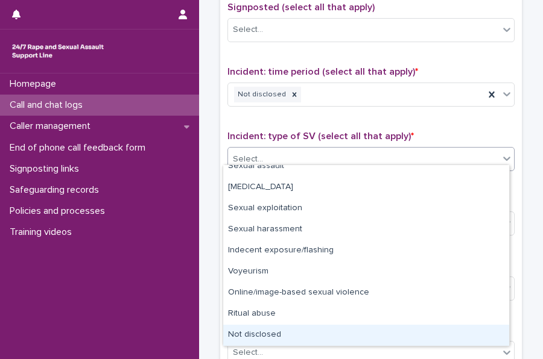
click at [284, 330] on div "Not disclosed" at bounding box center [366, 335] width 286 height 21
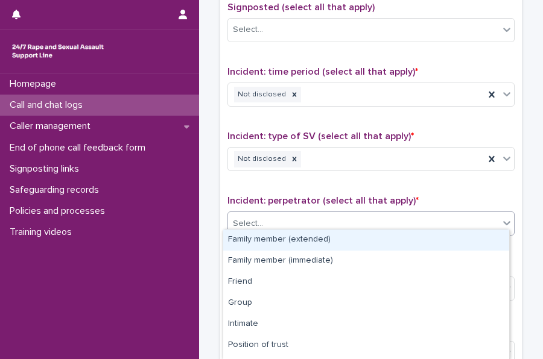
click at [285, 218] on div "Select..." at bounding box center [363, 224] width 271 height 20
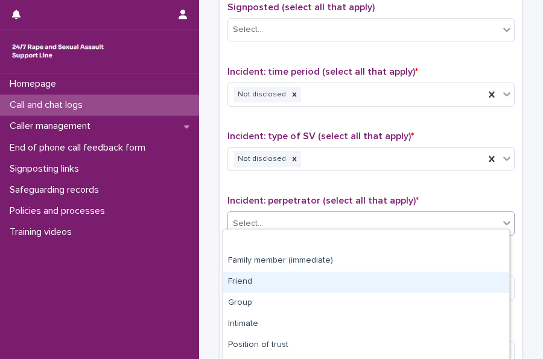
scroll to position [102, 0]
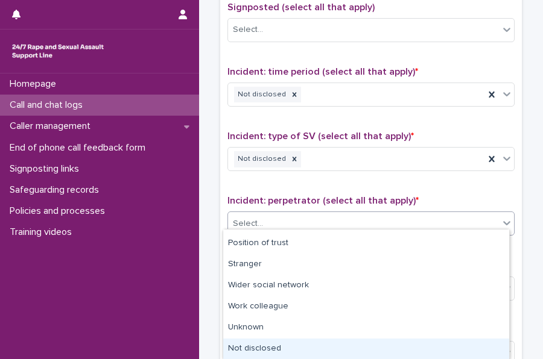
click at [279, 346] on div "Not disclosed" at bounding box center [366, 349] width 286 height 21
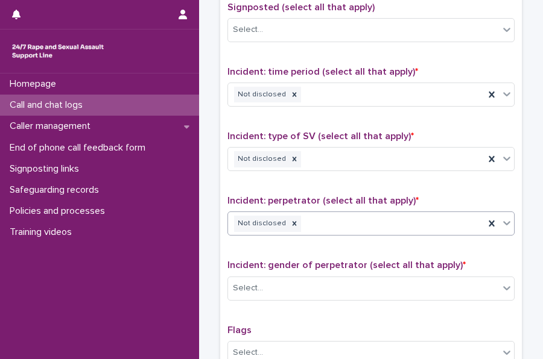
scroll to position [854, 0]
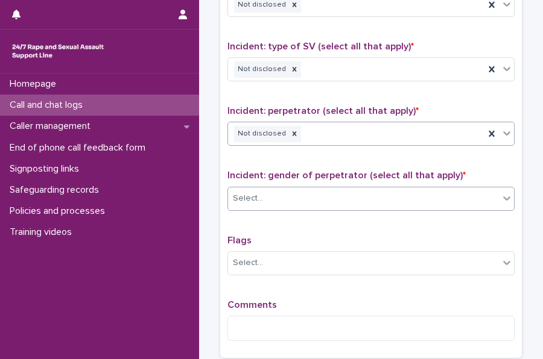
click at [270, 201] on div "Select..." at bounding box center [363, 199] width 271 height 20
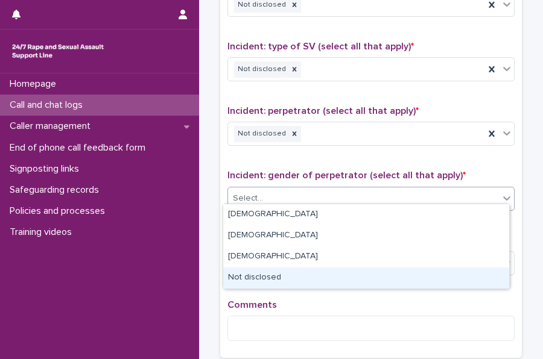
click at [279, 274] on div "Not disclosed" at bounding box center [366, 278] width 286 height 21
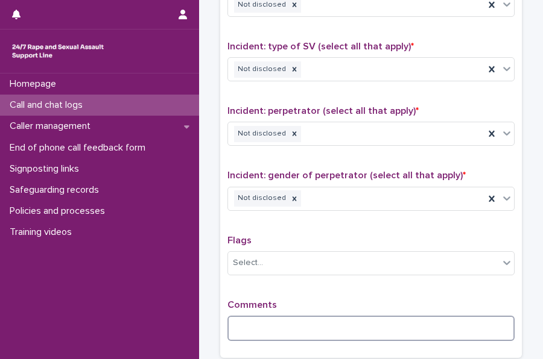
click at [264, 316] on textarea at bounding box center [370, 328] width 287 height 25
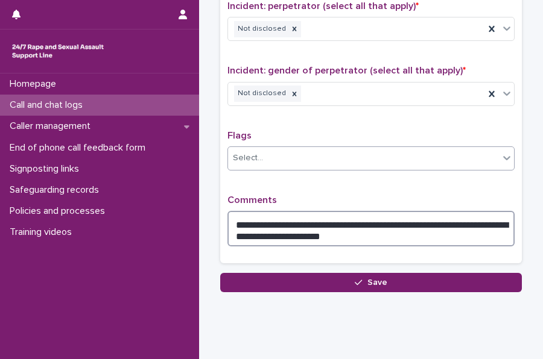
scroll to position [978, 0]
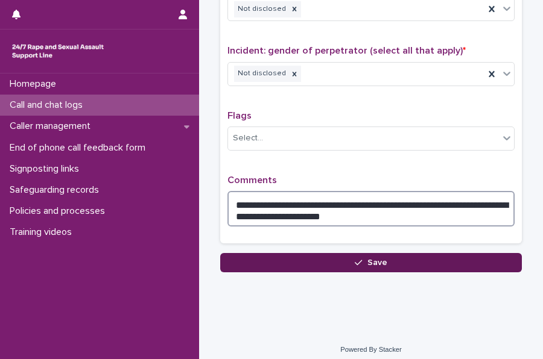
type textarea "**********"
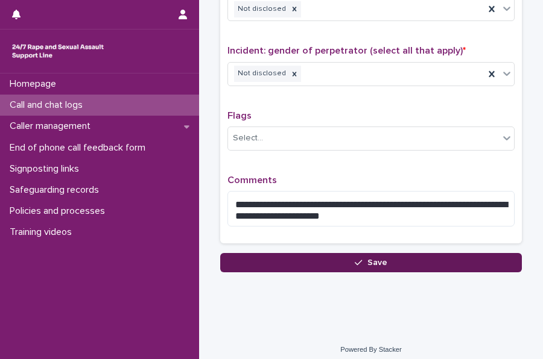
click at [272, 260] on button "Save" at bounding box center [370, 262] width 301 height 19
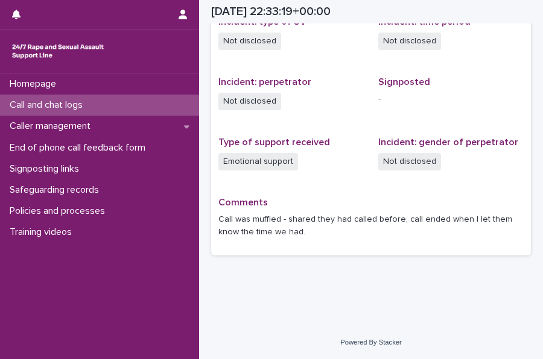
scroll to position [412, 0]
